Goal: Check status

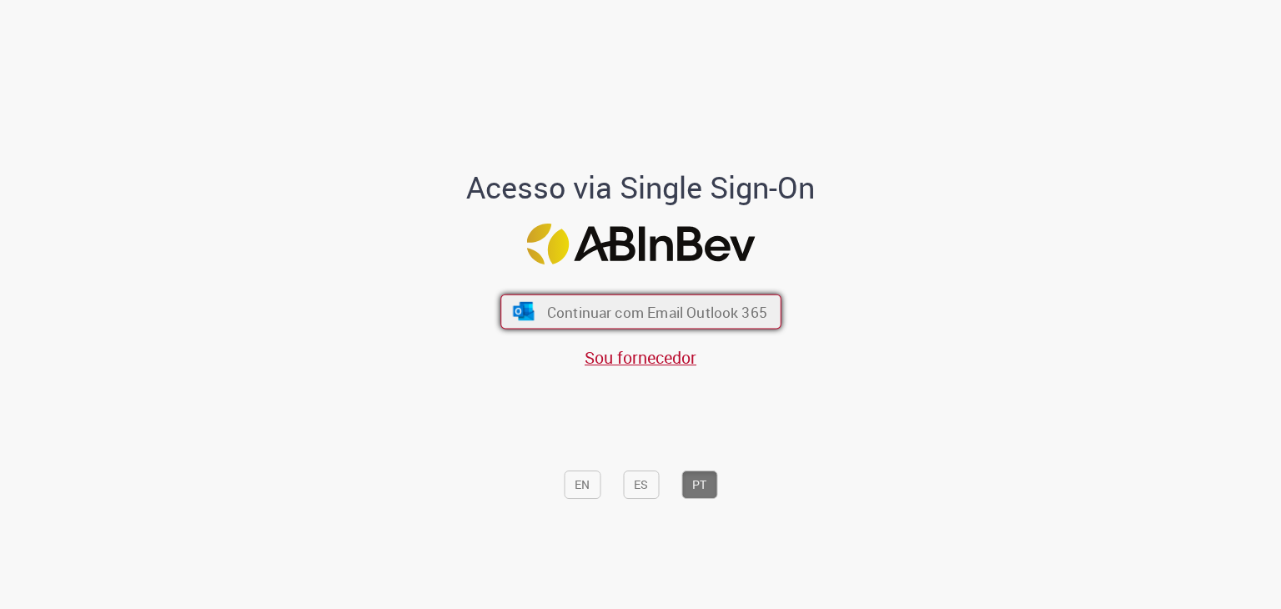
click at [599, 311] on span "Continuar com Email Outlook 365" at bounding box center [656, 311] width 220 height 19
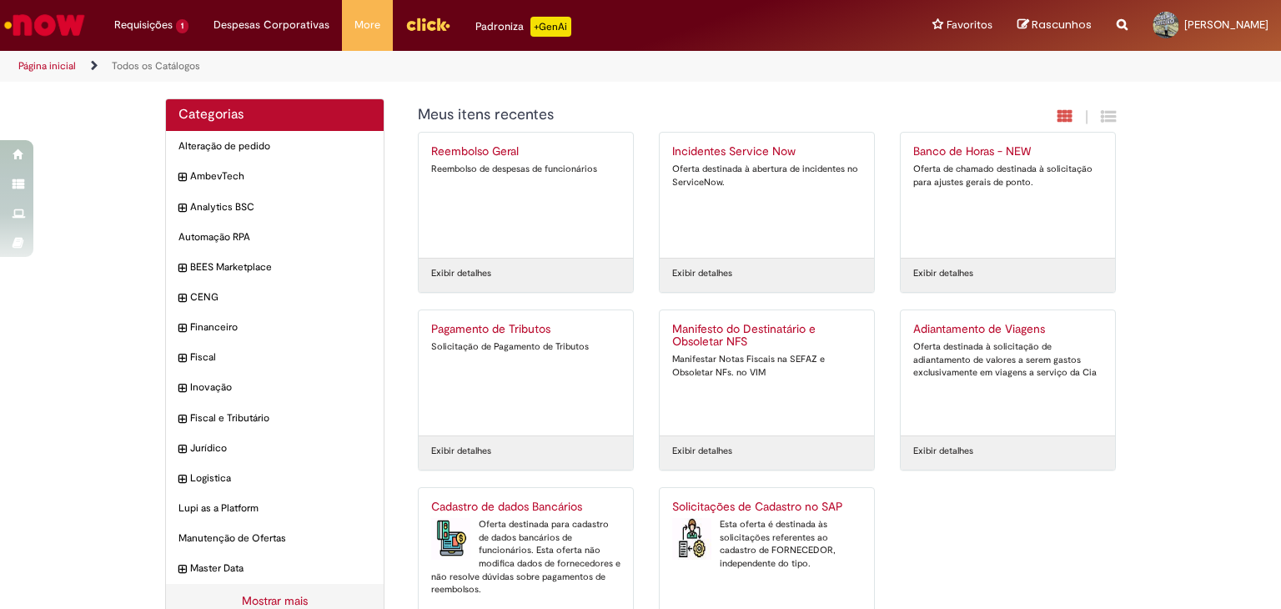
click at [409, 31] on img "Menu Cabeçalho" at bounding box center [427, 24] width 45 height 25
click at [406, 34] on img "Menu Cabeçalho" at bounding box center [427, 24] width 45 height 25
click at [170, 92] on span "Solicitações de Cadastro no SAP" at bounding box center [188, 89] width 138 height 13
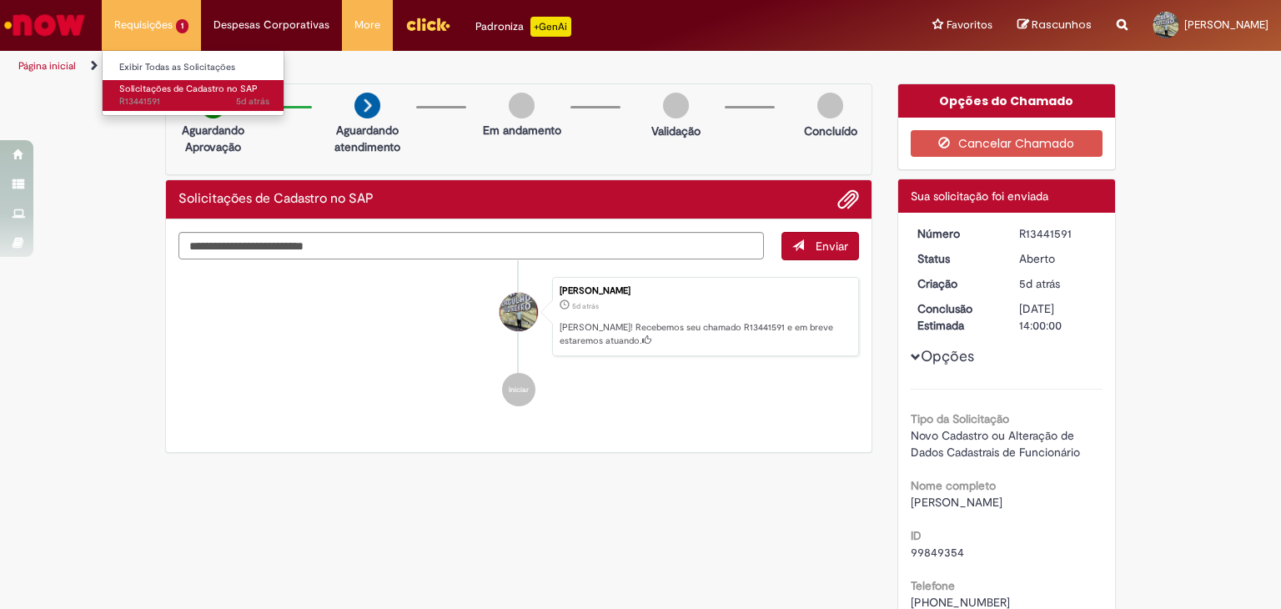
click at [171, 92] on span "Solicitações de Cadastro no SAP" at bounding box center [188, 89] width 138 height 13
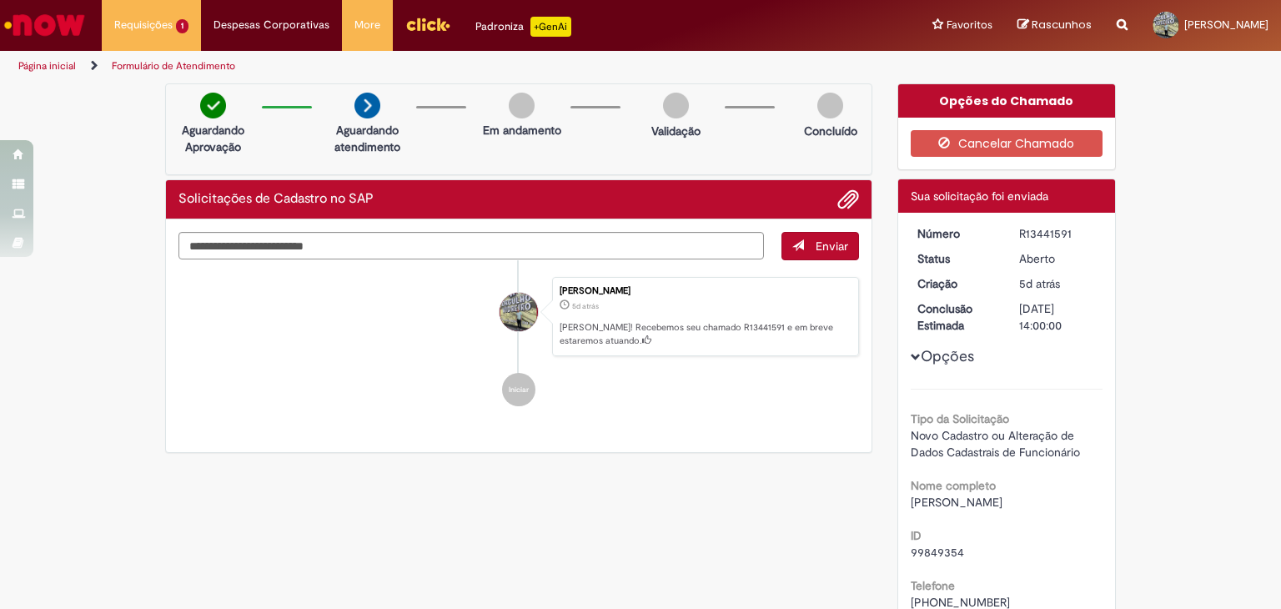
click at [1095, 225] on dd "R13441591" at bounding box center [1057, 233] width 103 height 17
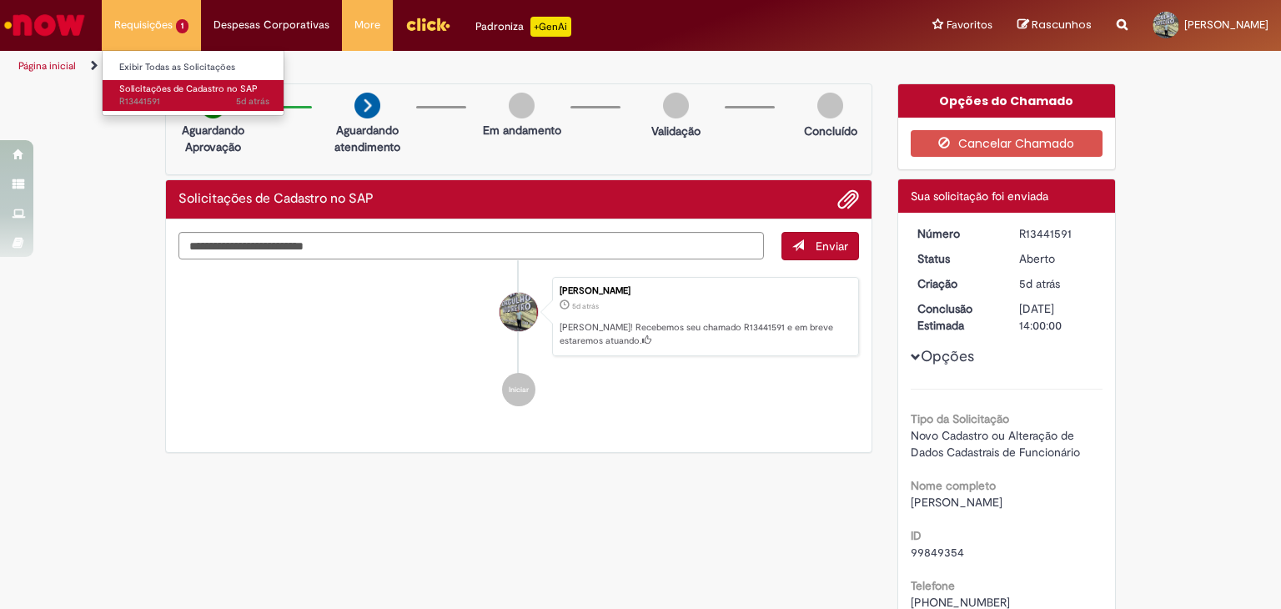
click at [178, 89] on span "Solicitações de Cadastro no SAP" at bounding box center [188, 89] width 138 height 13
click at [124, 91] on span "Solicitações de Cadastro no SAP" at bounding box center [188, 89] width 138 height 13
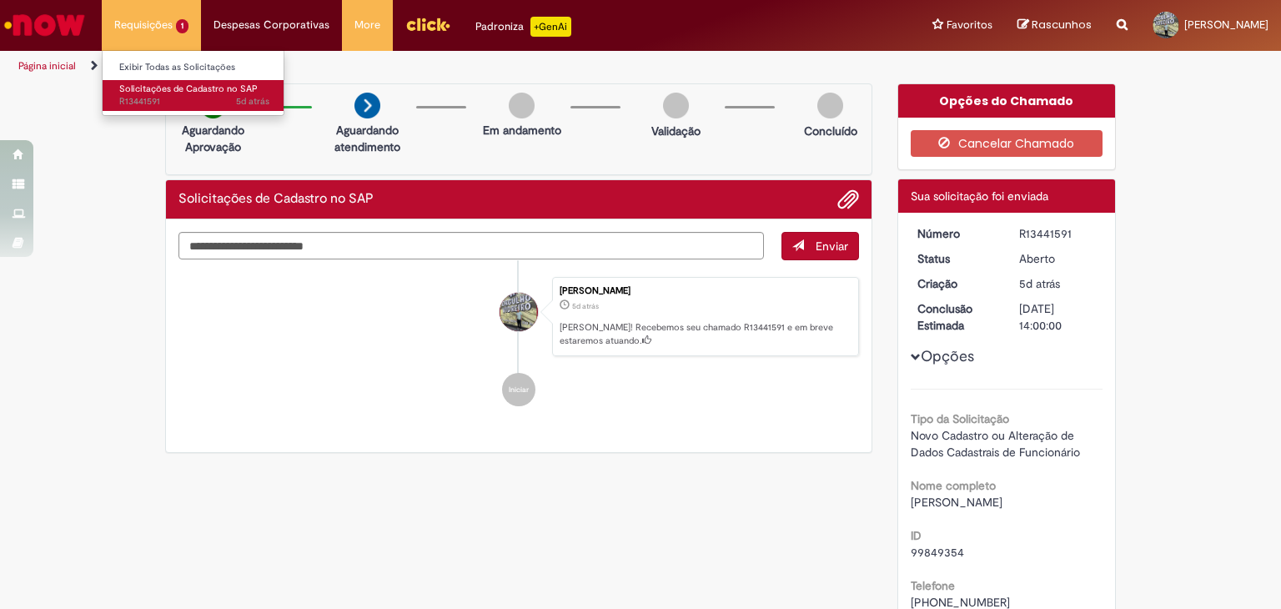
click at [124, 91] on span "Solicitações de Cadastro no SAP" at bounding box center [188, 89] width 138 height 13
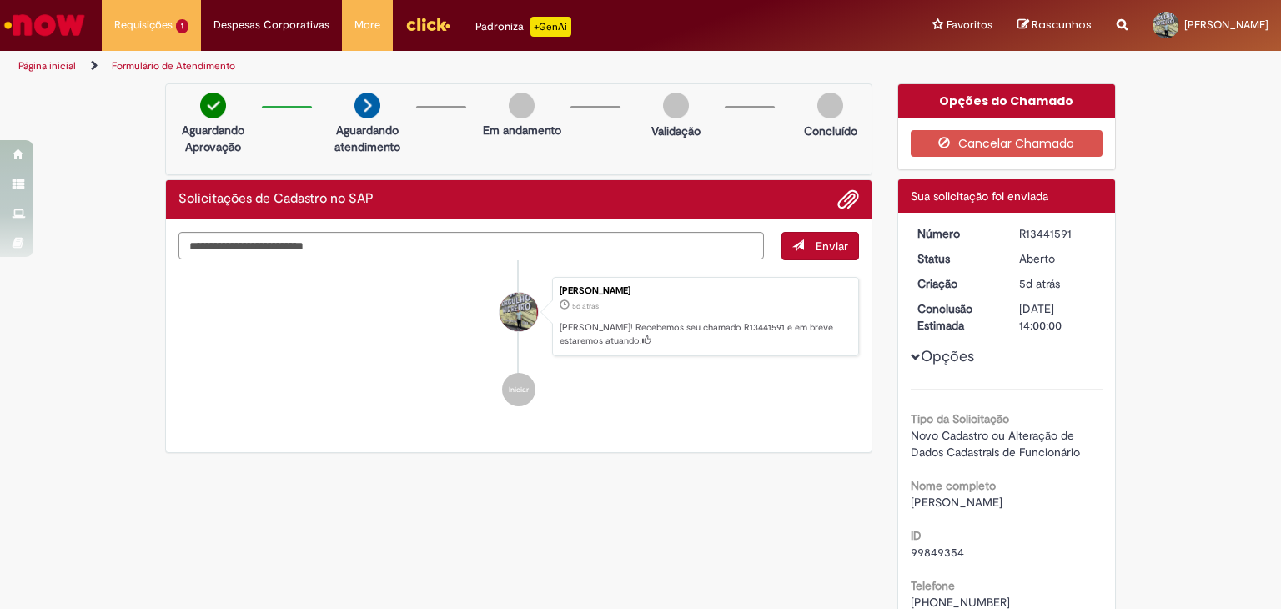
click at [153, 223] on div "Verificar Código de Barras Aguardando Aprovação Aguardando atendimento Em andam…" at bounding box center [519, 272] width 732 height 379
